Goal: Check status: Check status

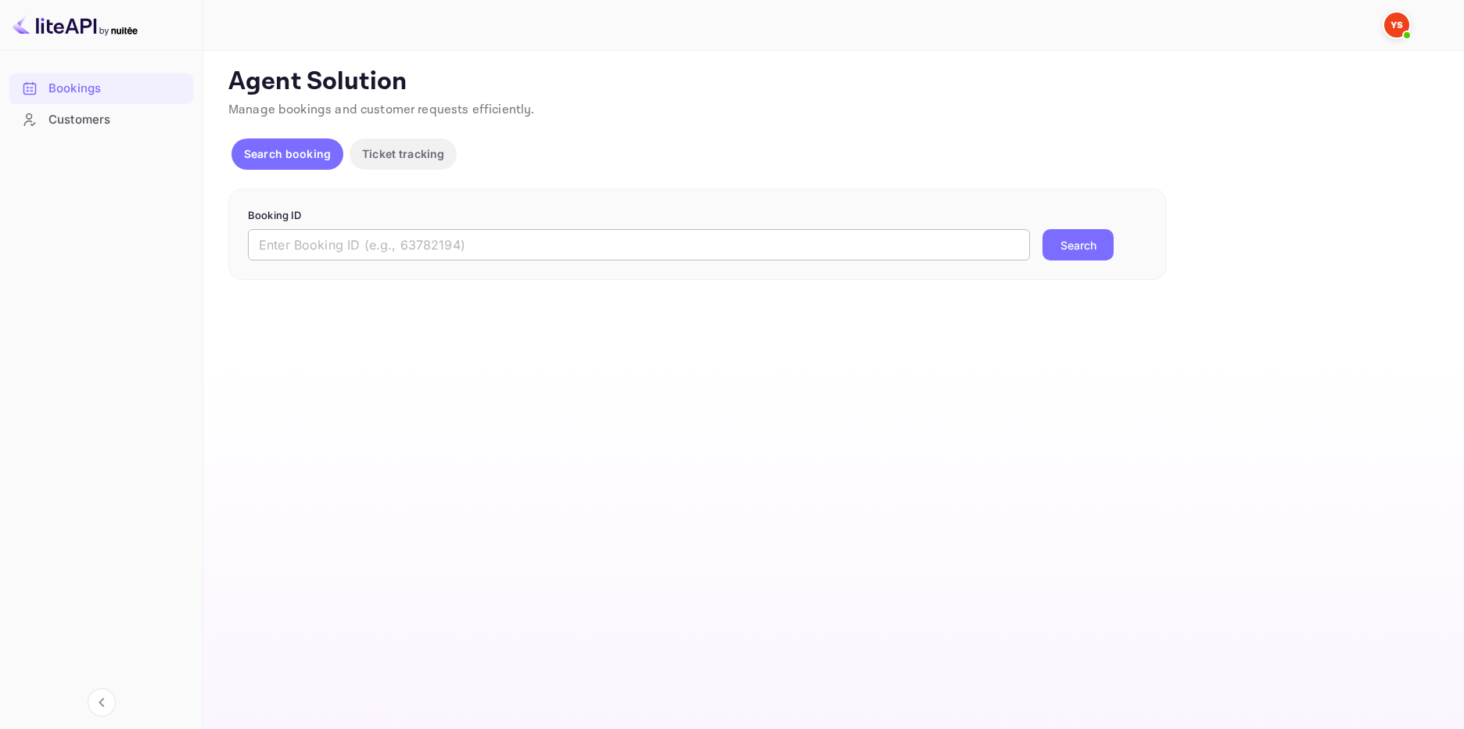
click at [339, 241] on input "text" at bounding box center [639, 244] width 782 height 31
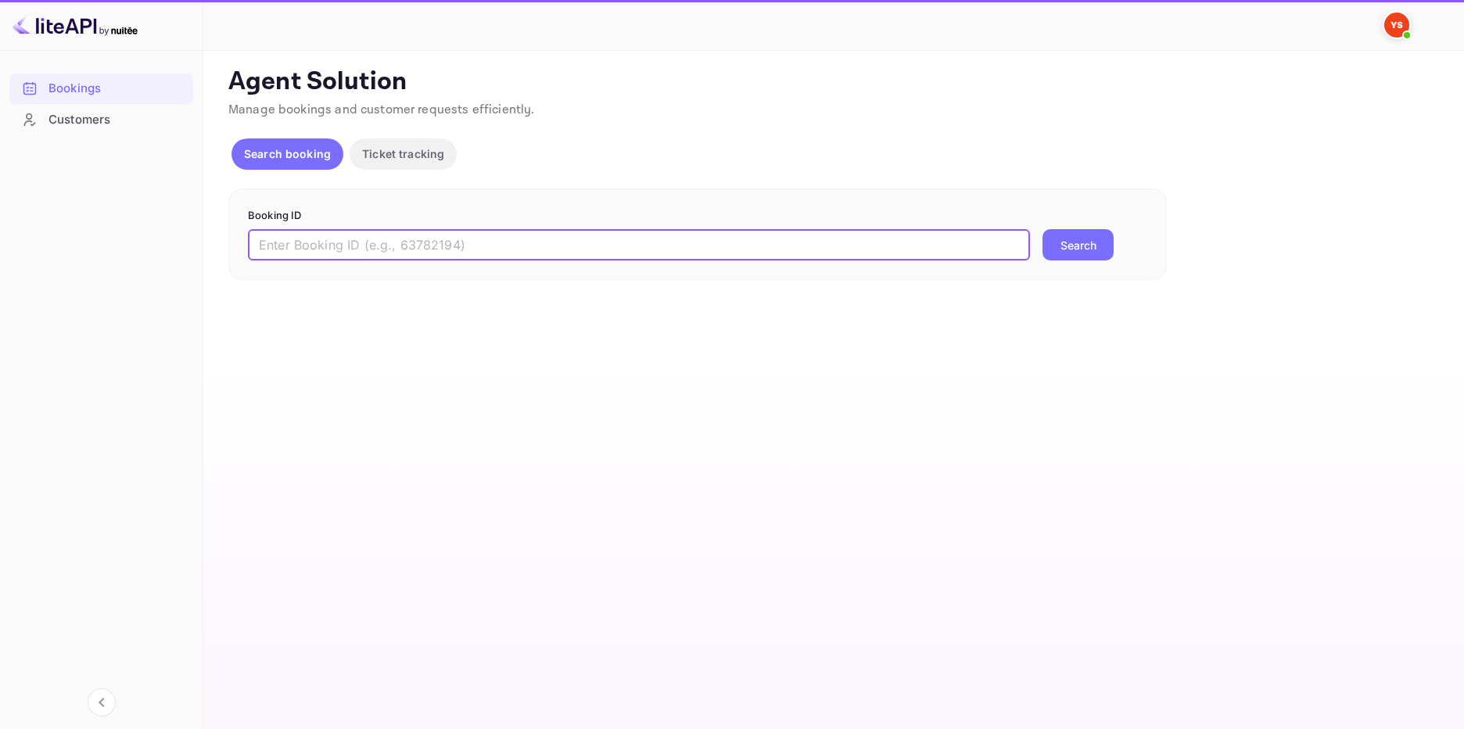
paste input "9833572"
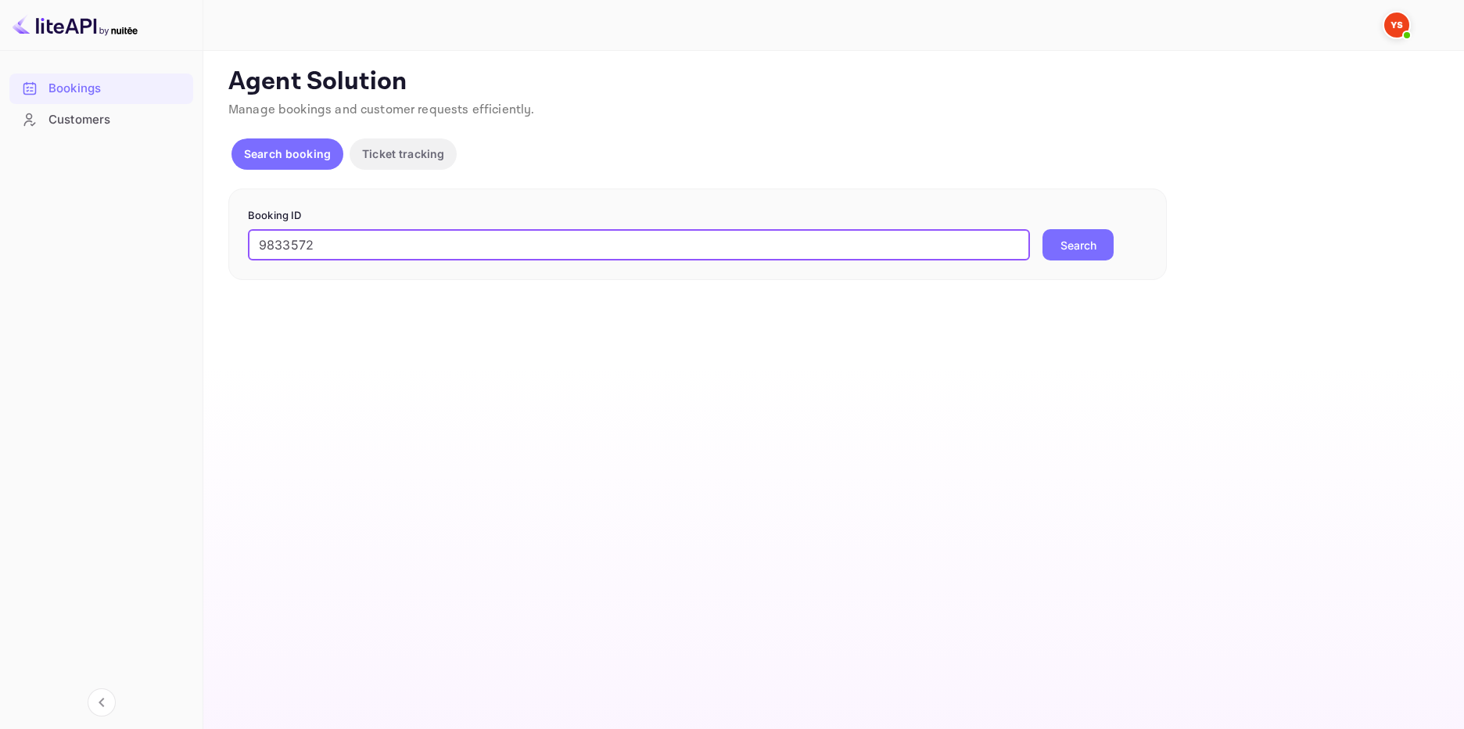
type input "9833572"
click at [1052, 230] on button "Search" at bounding box center [1077, 244] width 71 height 31
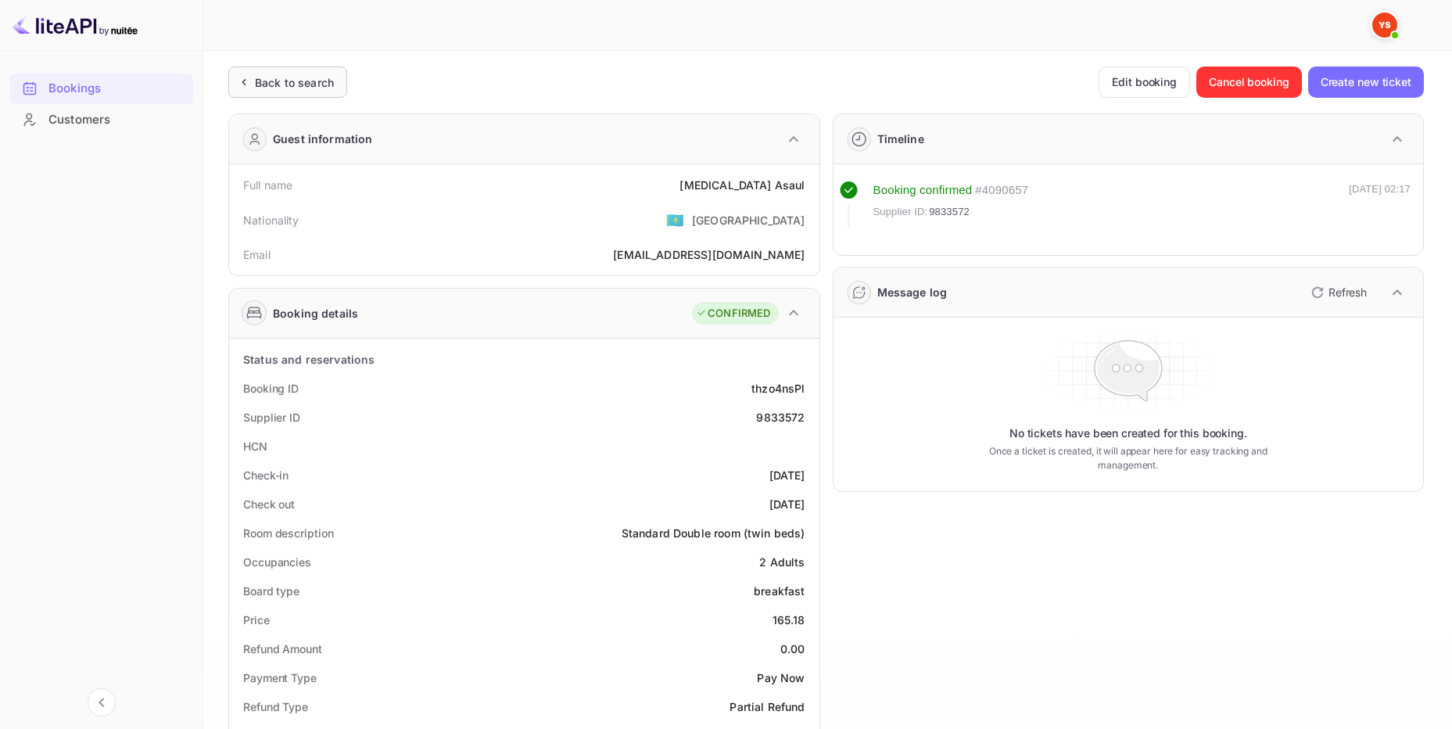
click at [286, 77] on div "Back to search" at bounding box center [294, 82] width 79 height 16
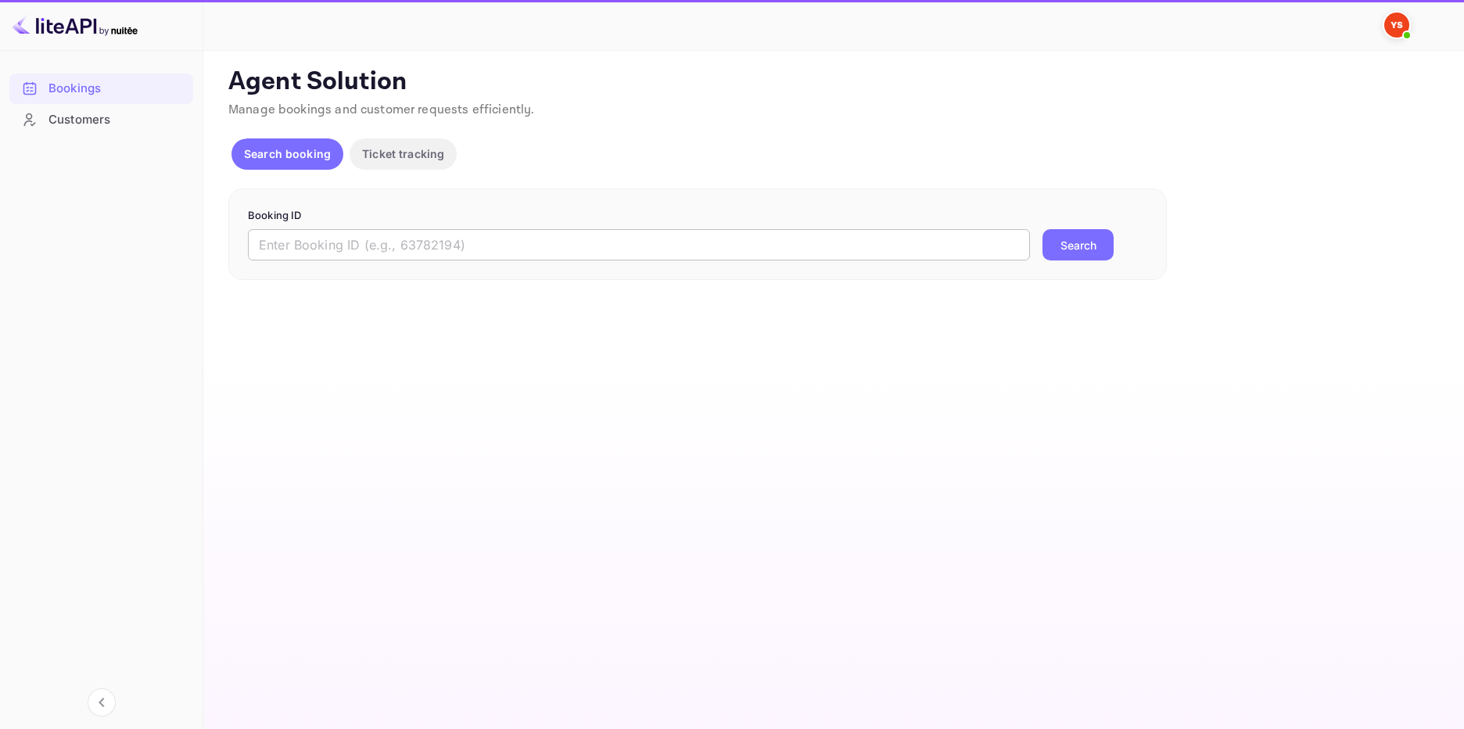
click at [363, 242] on input "text" at bounding box center [639, 244] width 782 height 31
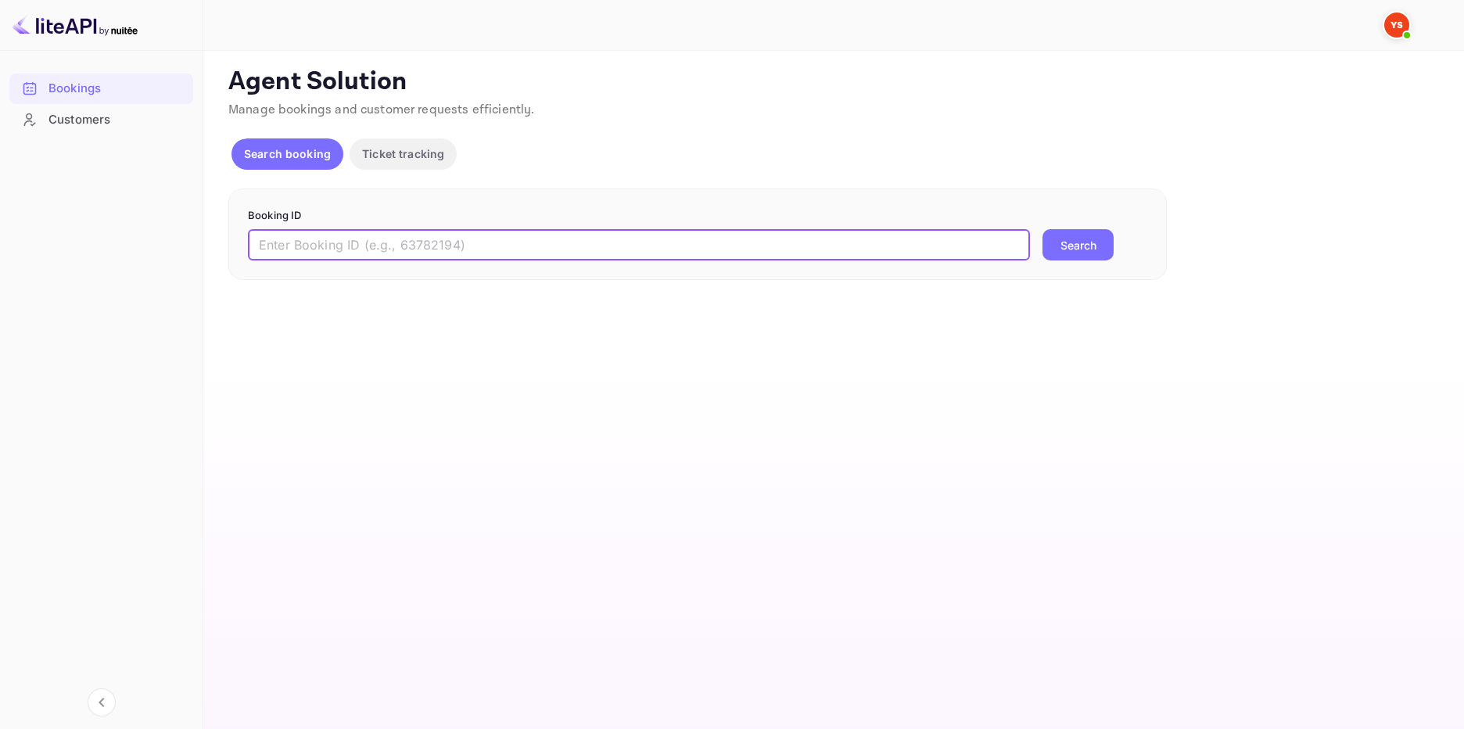
paste input "9512138"
type input "9512138"
click at [1063, 249] on button "Search" at bounding box center [1077, 244] width 71 height 31
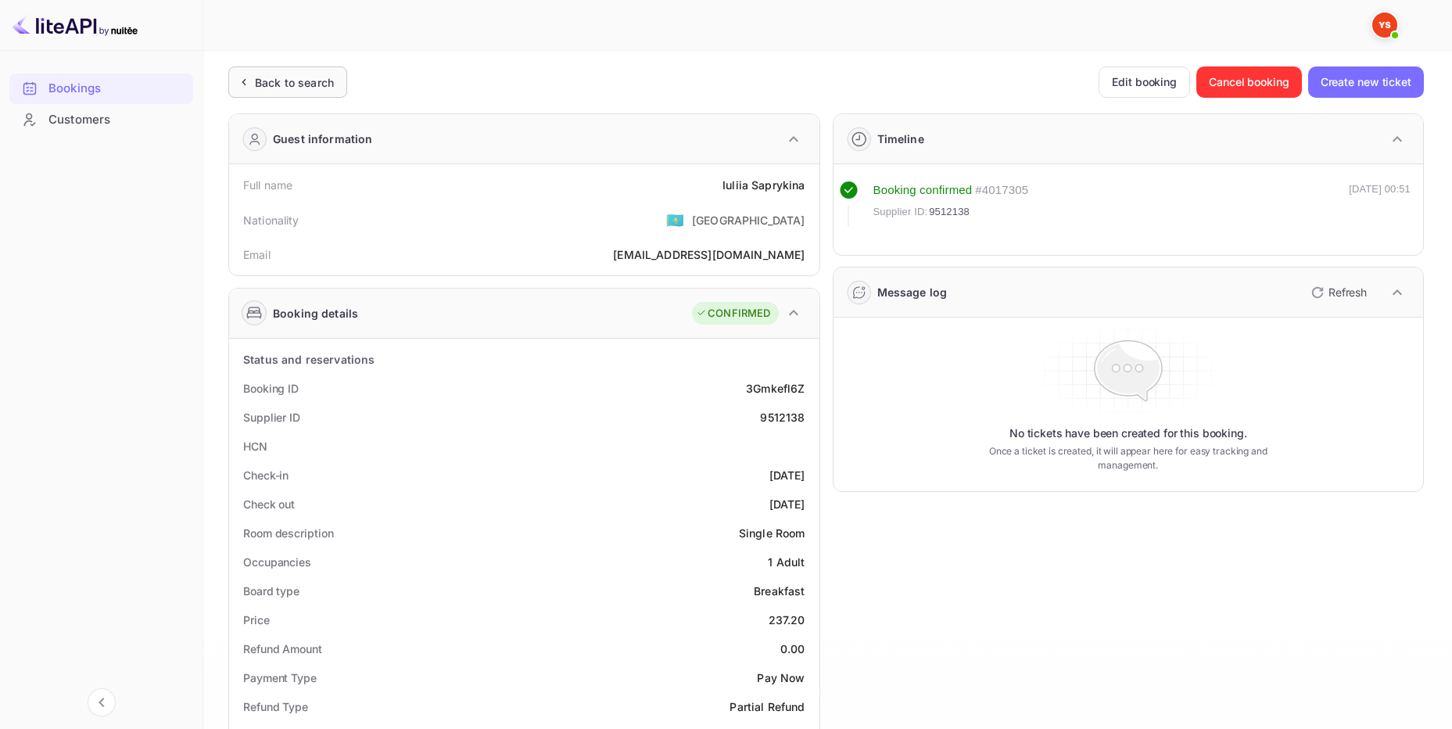
click at [268, 80] on div "Back to search" at bounding box center [294, 82] width 79 height 16
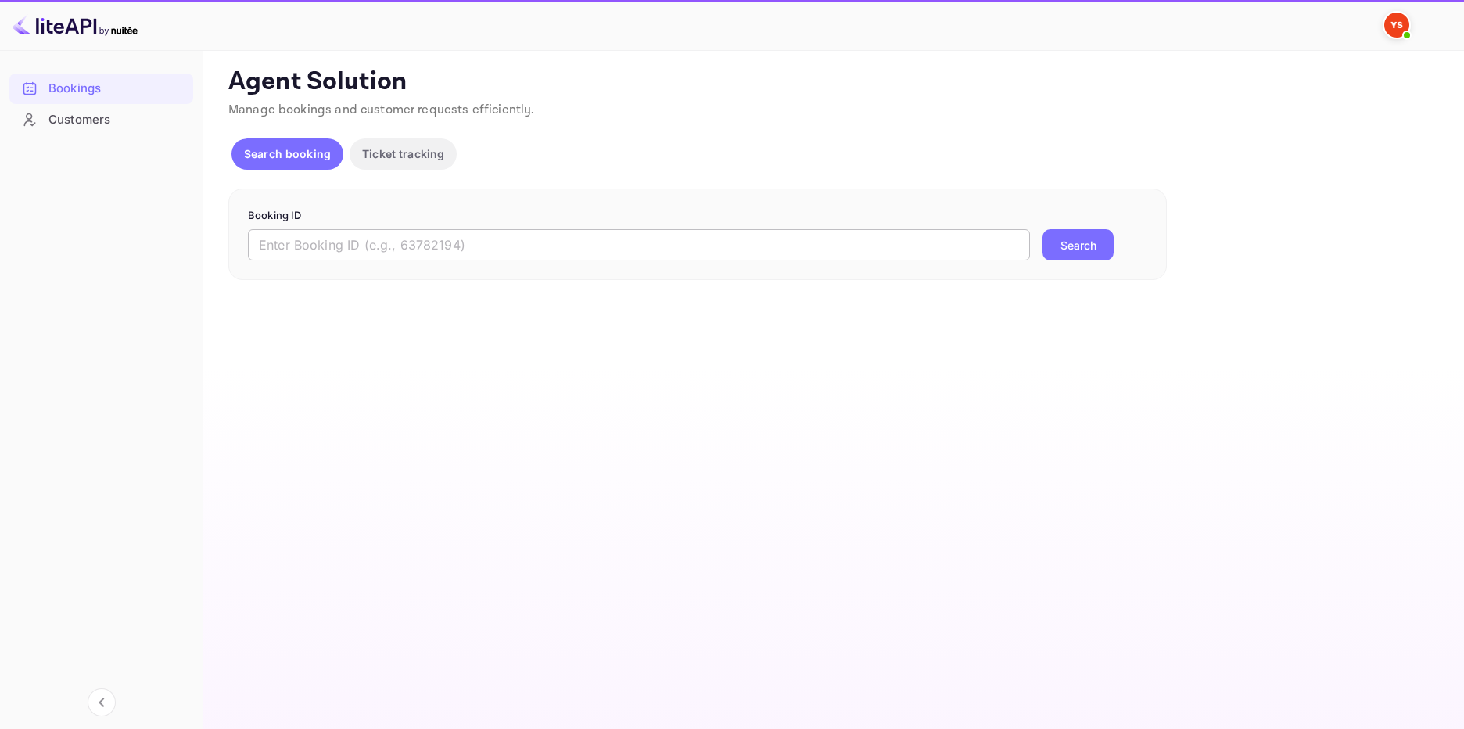
click at [332, 249] on input "text" at bounding box center [639, 244] width 782 height 31
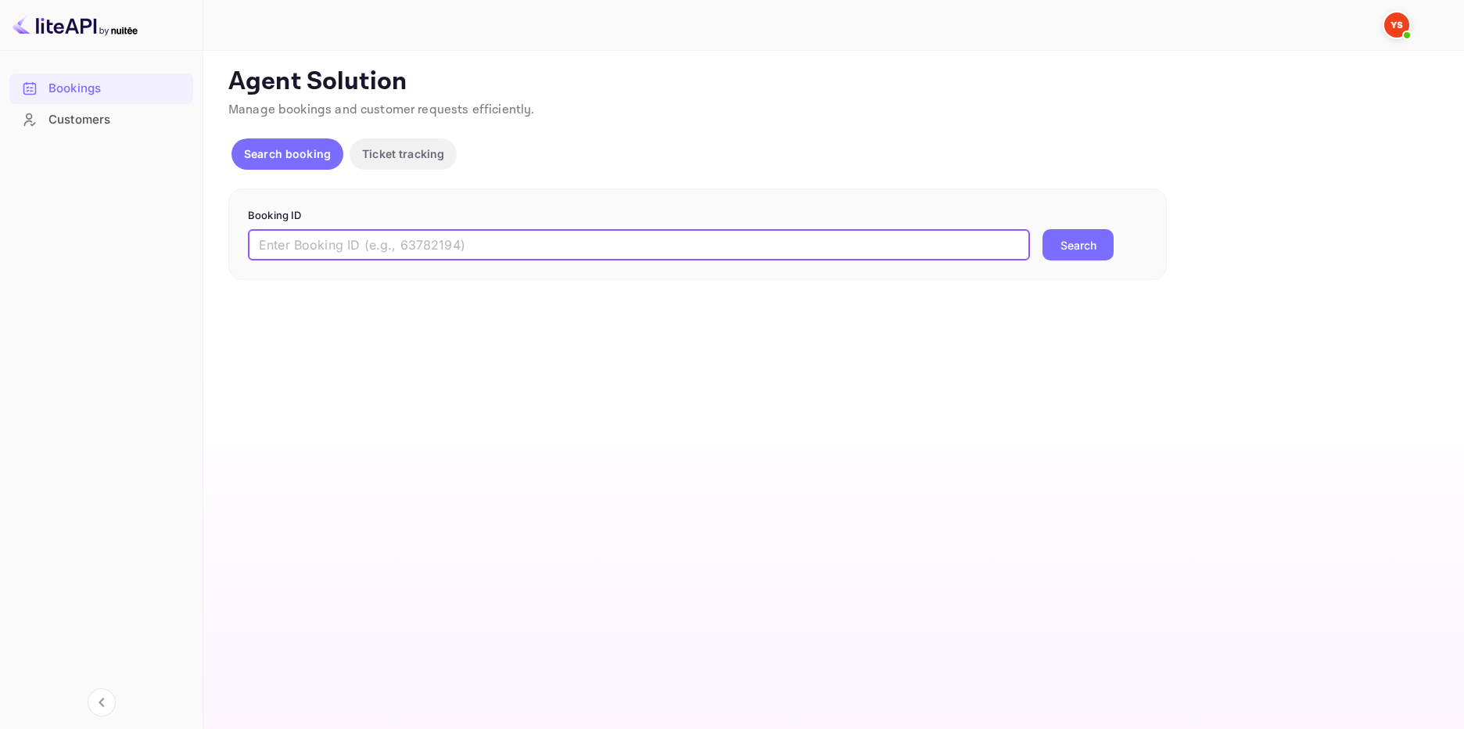
paste input "9826476"
type input "9826476"
click at [1097, 246] on button "Search" at bounding box center [1077, 244] width 71 height 31
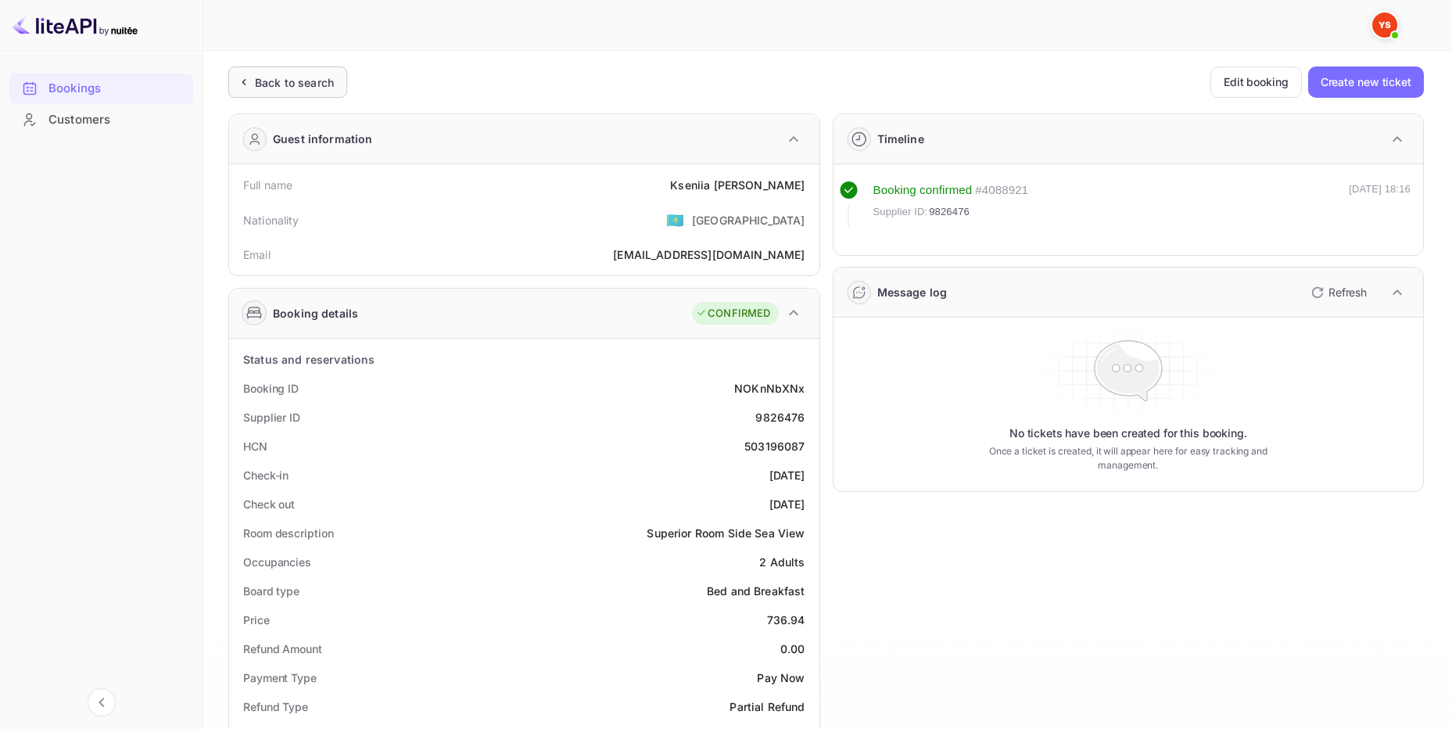
click at [280, 81] on div "Back to search" at bounding box center [294, 82] width 79 height 16
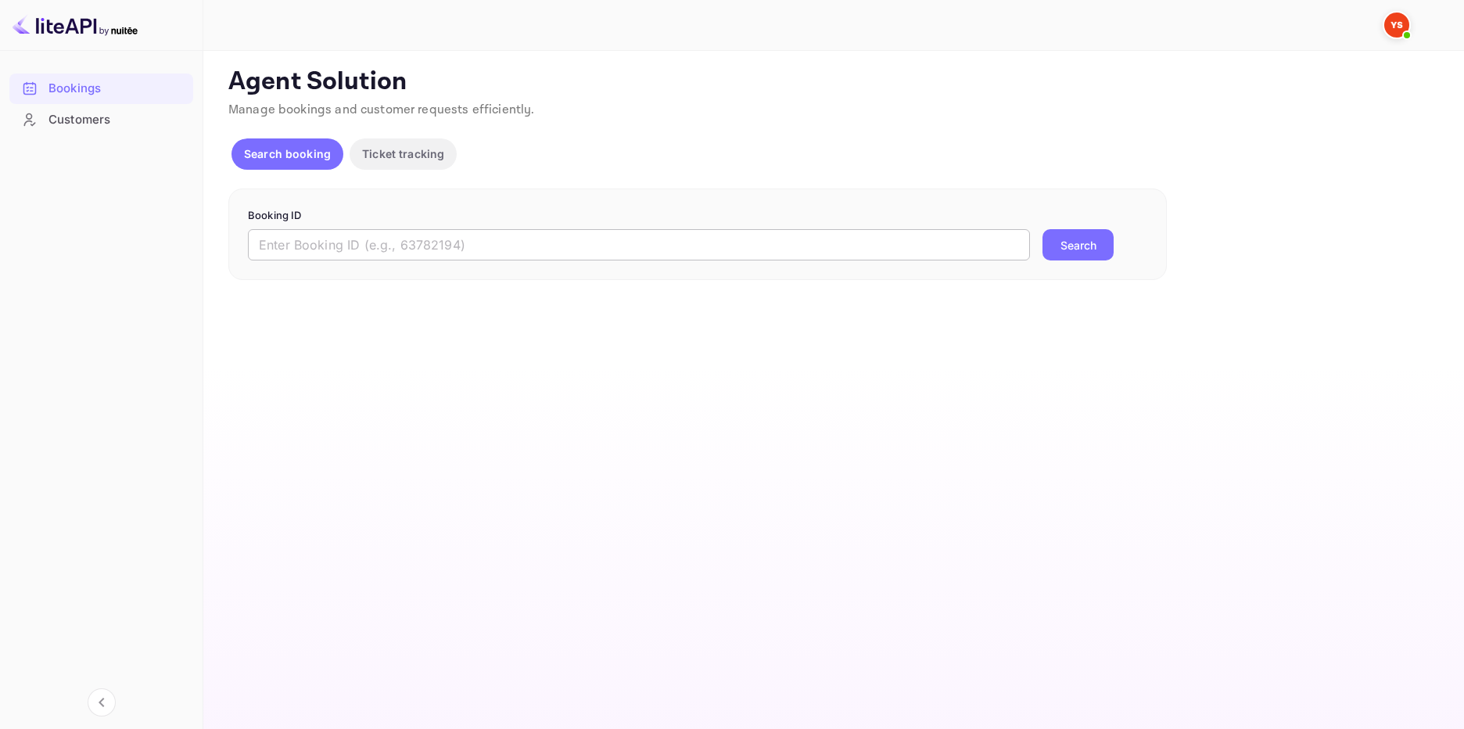
drag, startPoint x: 291, startPoint y: 247, endPoint x: 306, endPoint y: 246, distance: 14.9
click at [292, 247] on input "text" at bounding box center [639, 244] width 782 height 31
paste input "9826742"
type input "9826742"
click at [1081, 247] on button "Search" at bounding box center [1077, 244] width 71 height 31
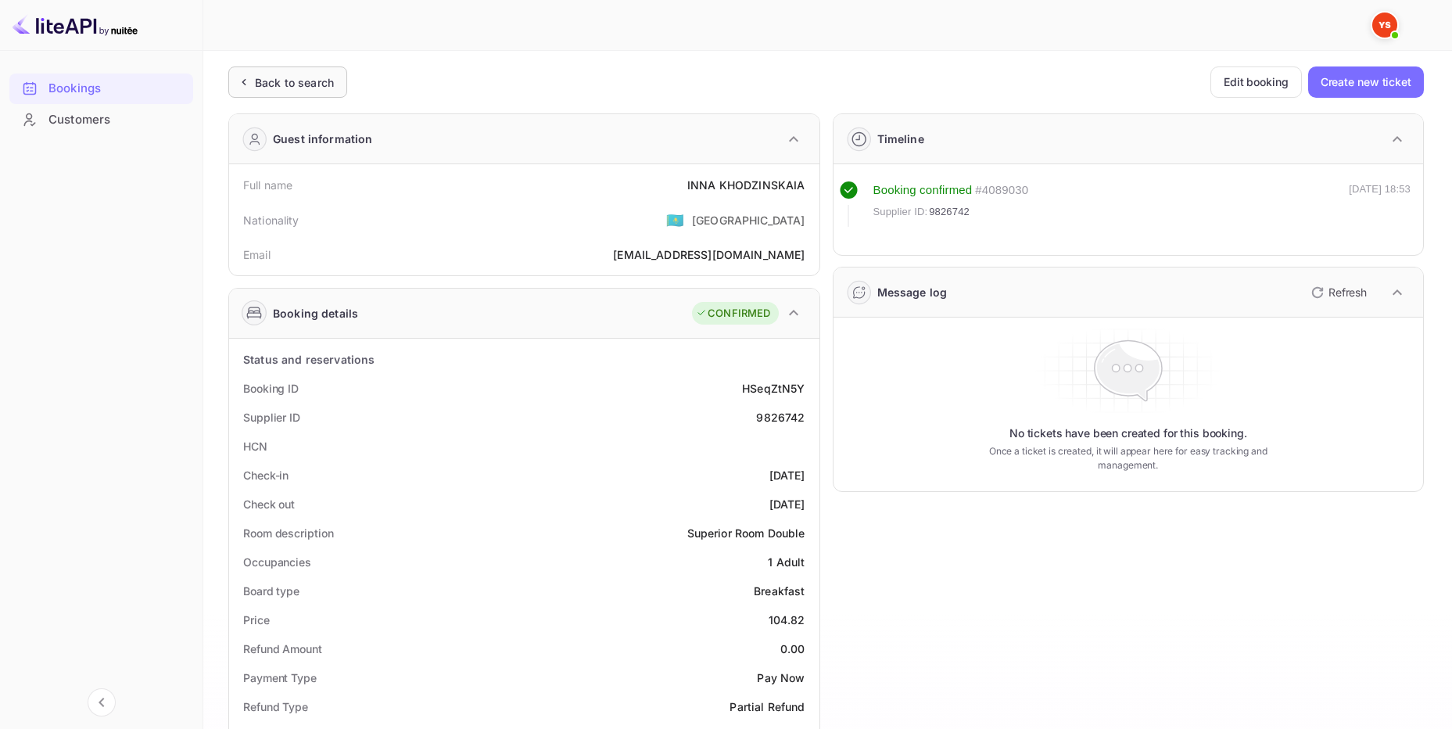
click at [326, 72] on div "Back to search" at bounding box center [287, 81] width 119 height 31
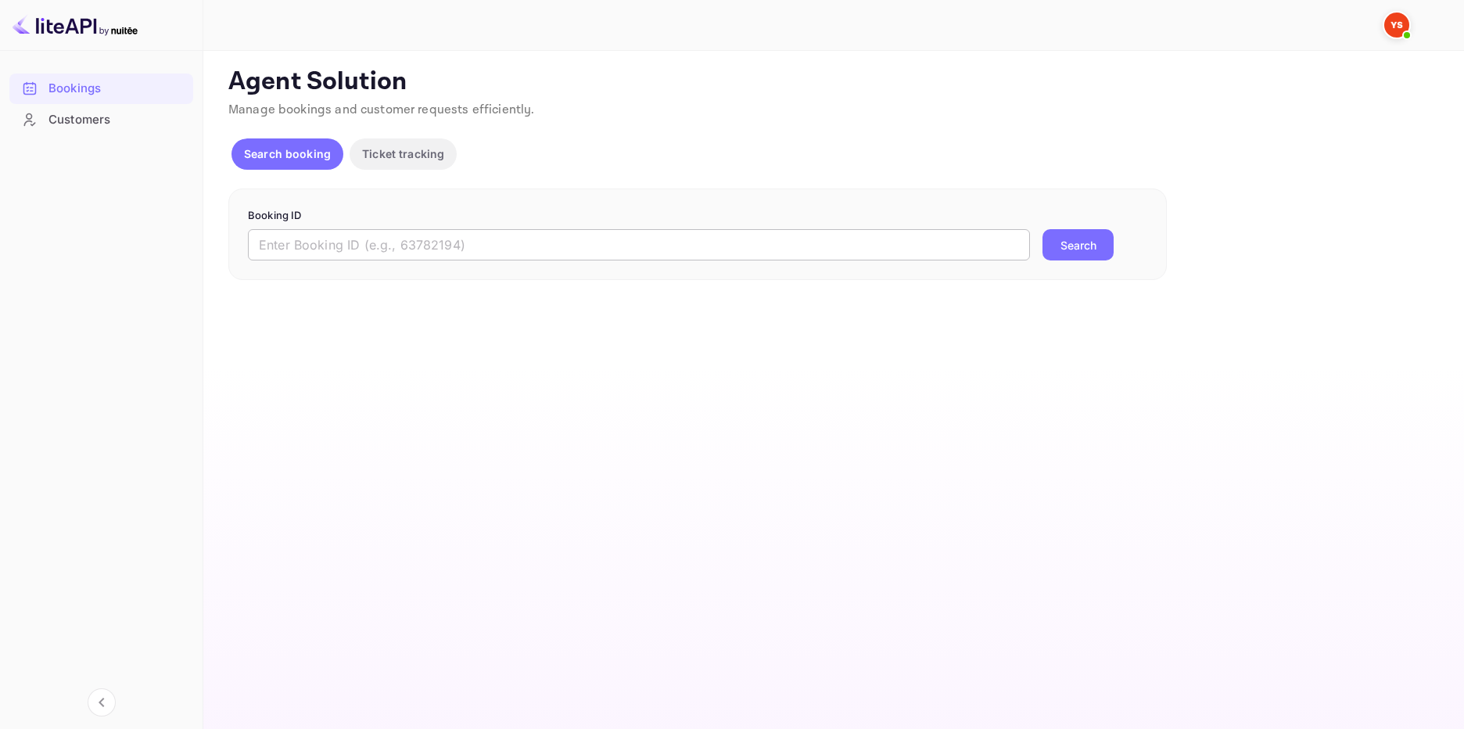
drag, startPoint x: 347, startPoint y: 244, endPoint x: 425, endPoint y: 244, distance: 77.4
click at [348, 244] on input "text" at bounding box center [639, 244] width 782 height 31
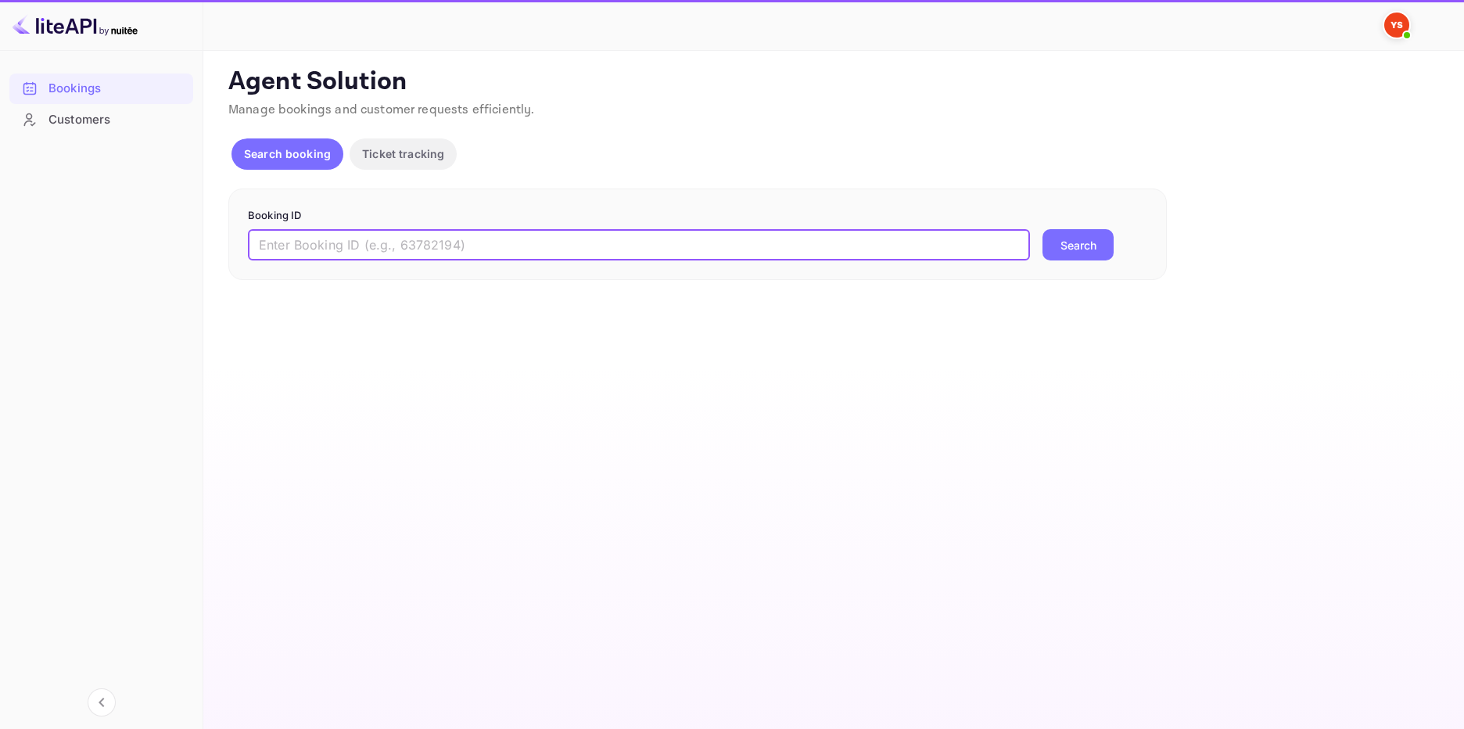
paste input "9505786"
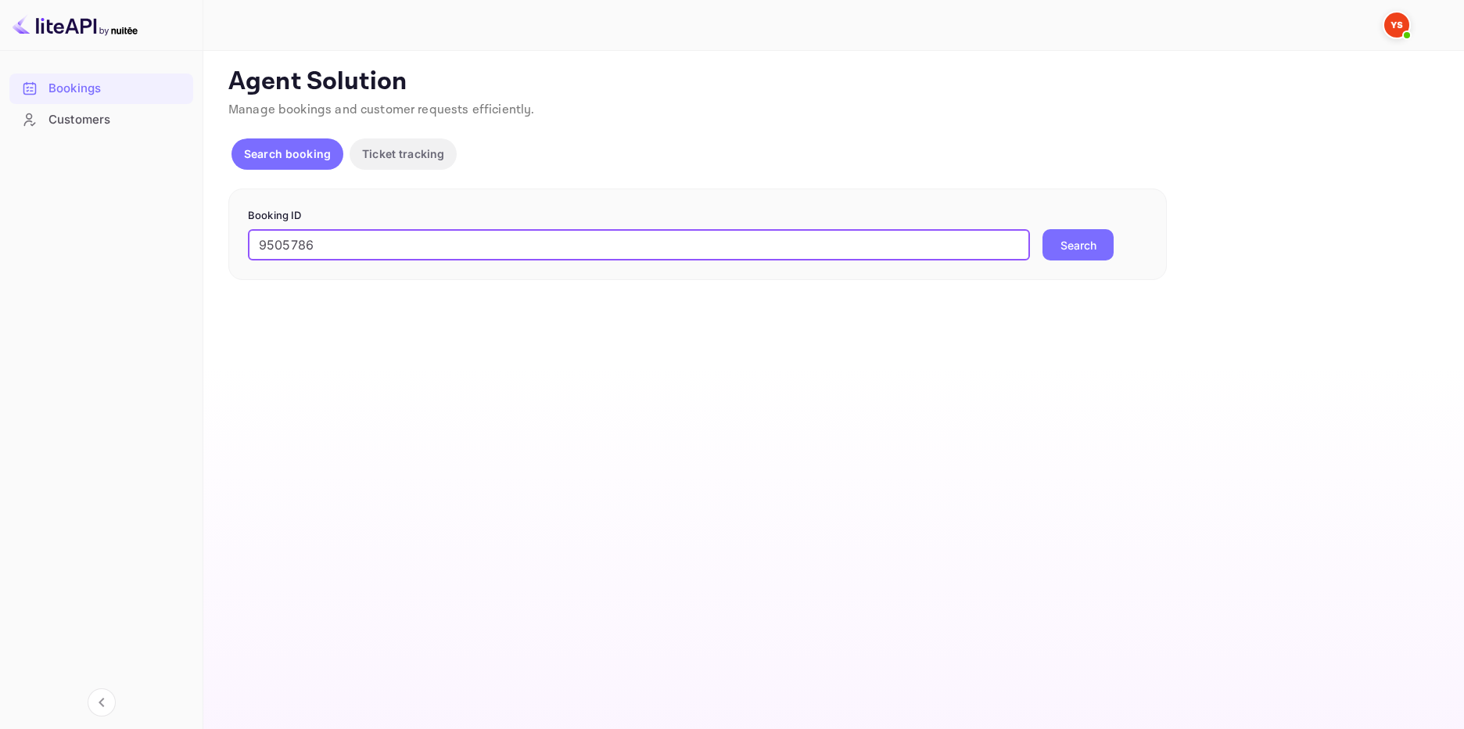
type input "9505786"
click at [1077, 246] on button "Search" at bounding box center [1077, 244] width 71 height 31
